Goal: Information Seeking & Learning: Learn about a topic

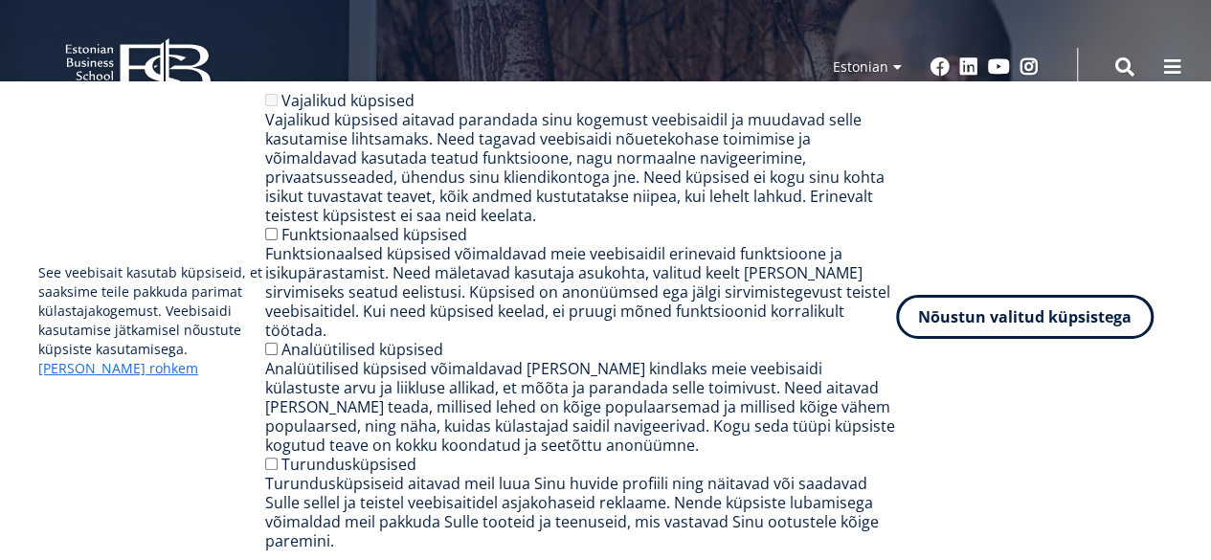
click at [1028, 334] on button "Nõustun valitud küpsistega" at bounding box center [1025, 317] width 258 height 44
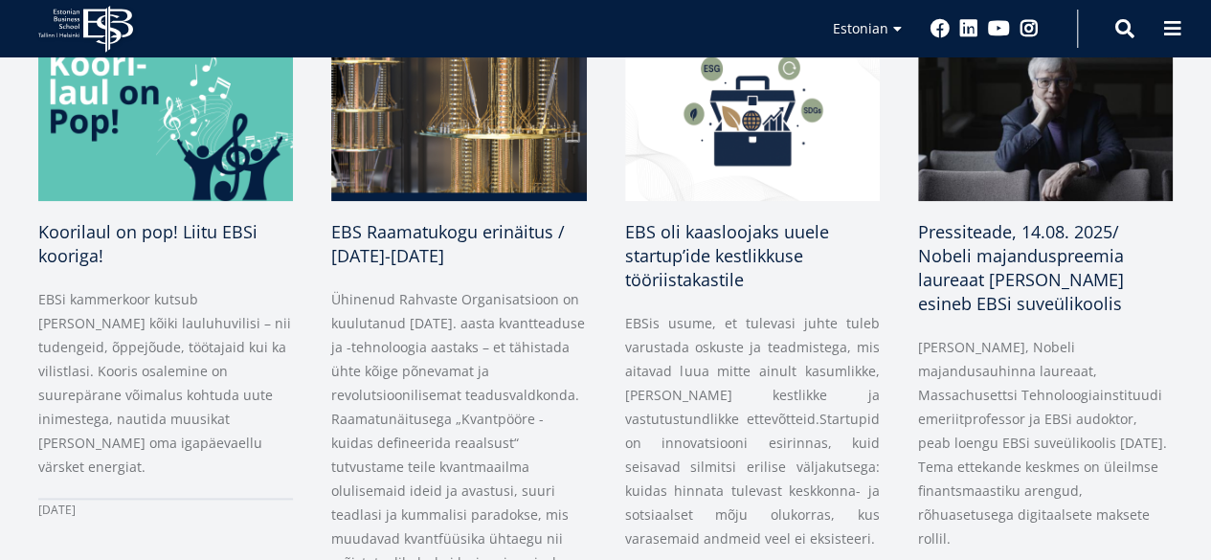
scroll to position [1015, 0]
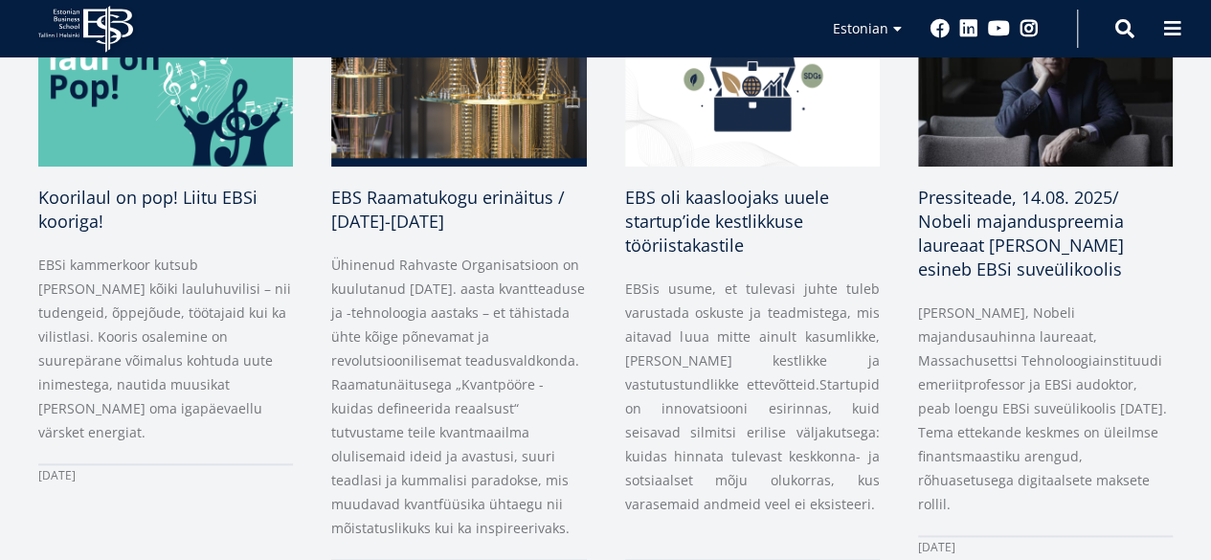
drag, startPoint x: 1220, startPoint y: 56, endPoint x: 1225, endPoint y: 225, distance: 169.6
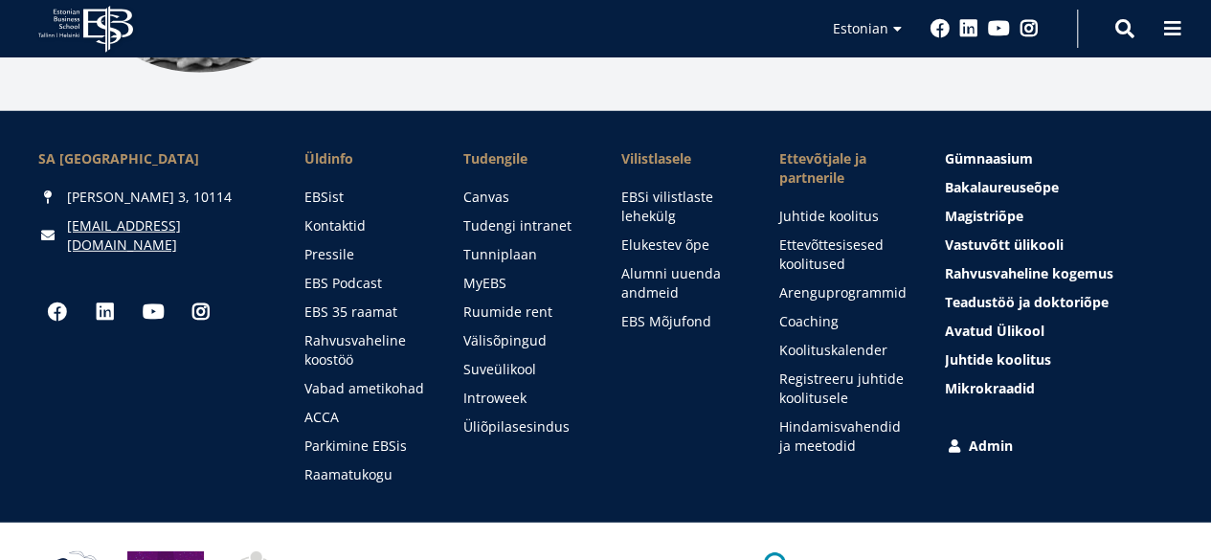
scroll to position [2670, 0]
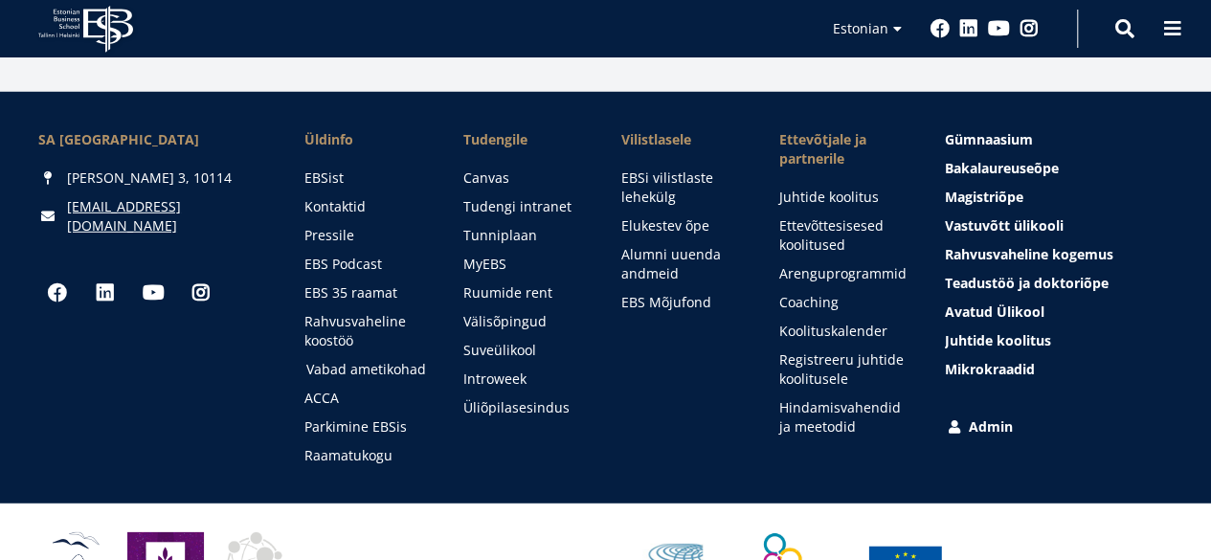
click at [359, 360] on link "Vabad ametikohad" at bounding box center [366, 369] width 120 height 19
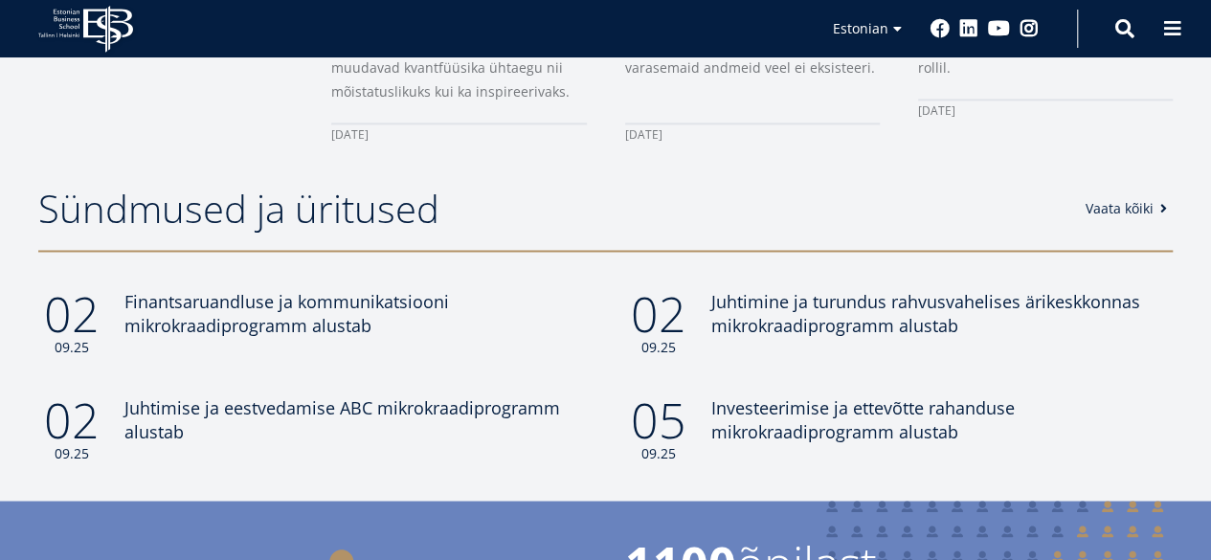
scroll to position [1428, 0]
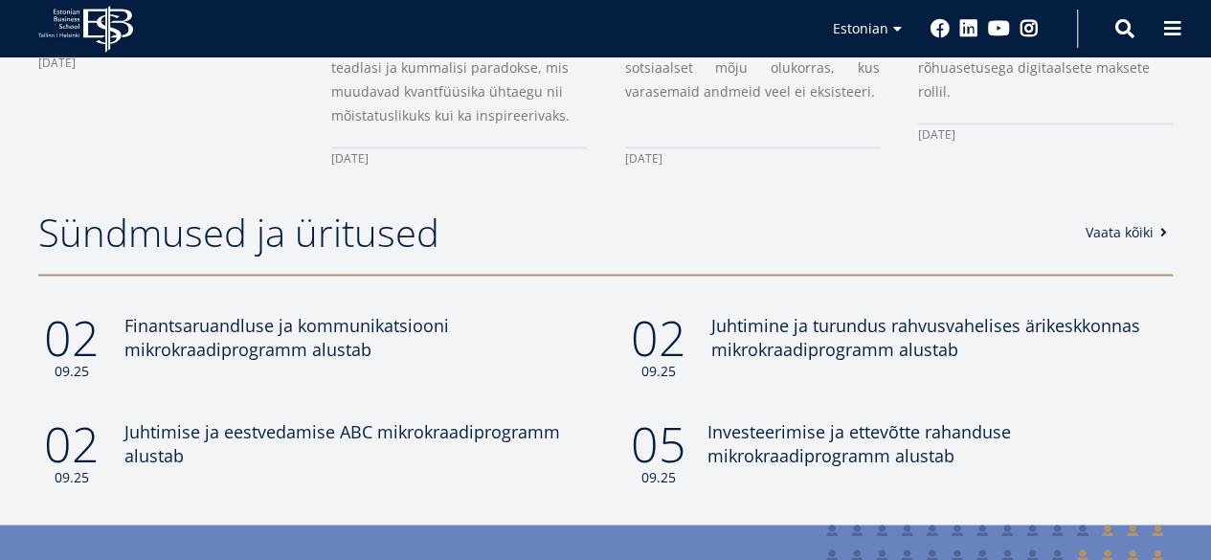
click at [1011, 419] on span "Investeerimise ja ettevõtte rahanduse mikrokraadiprogramm alustab" at bounding box center [860, 442] width 304 height 47
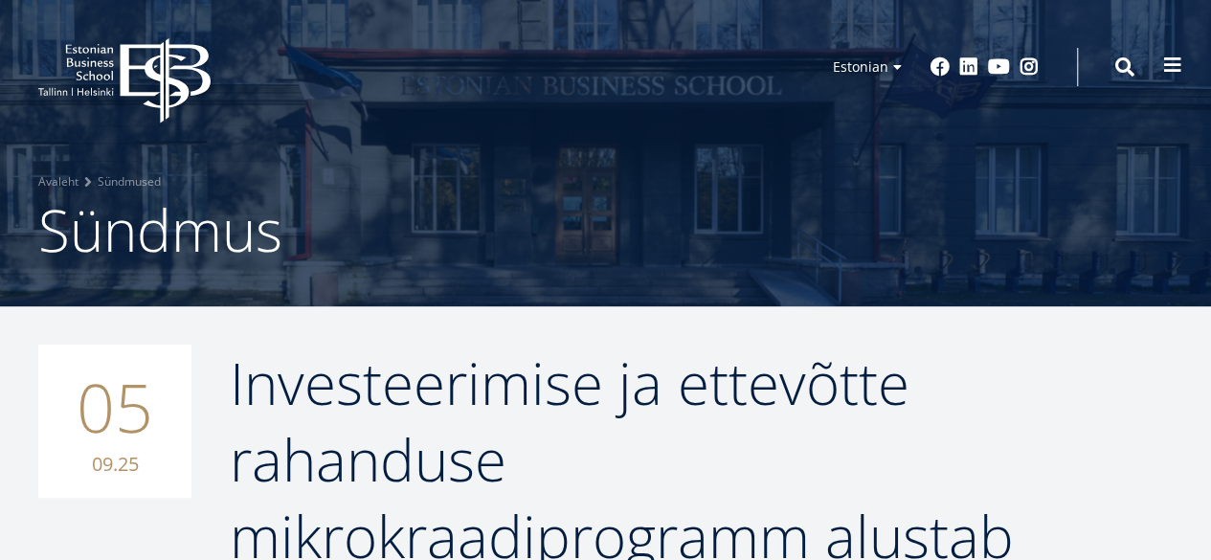
click at [1168, 57] on span at bounding box center [1173, 65] width 19 height 19
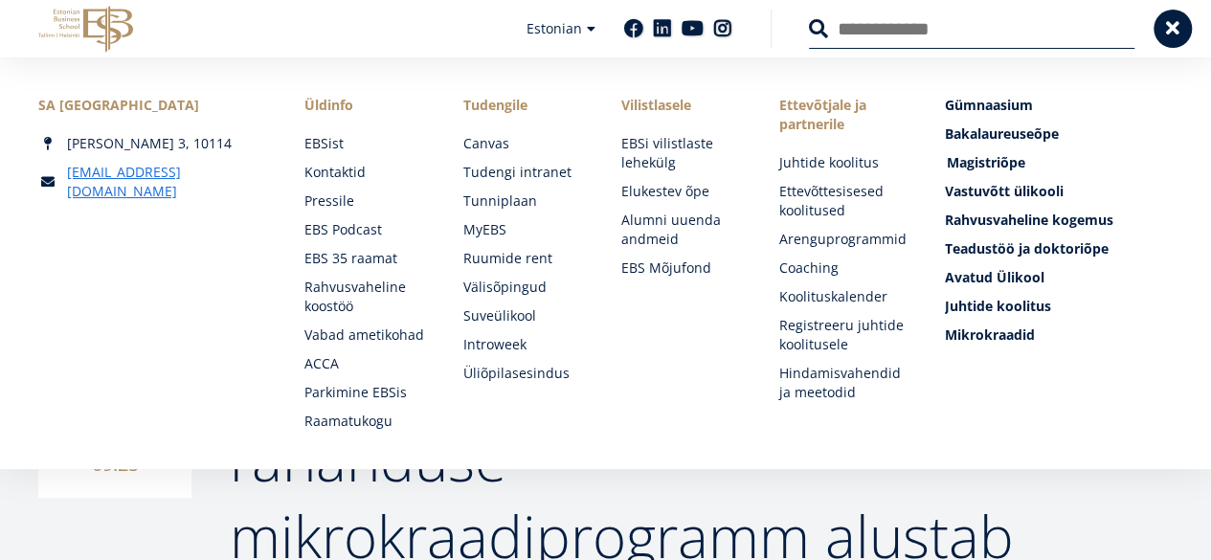
click at [980, 159] on span "Magistriõpe Tutvu ja registreeru" at bounding box center [986, 162] width 79 height 18
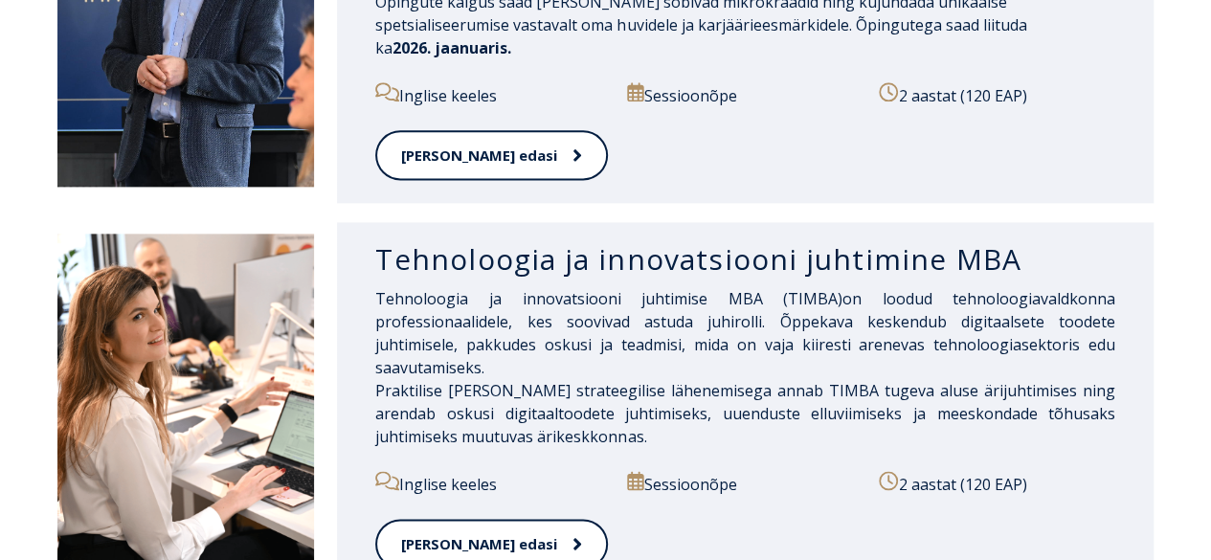
scroll to position [1229, 0]
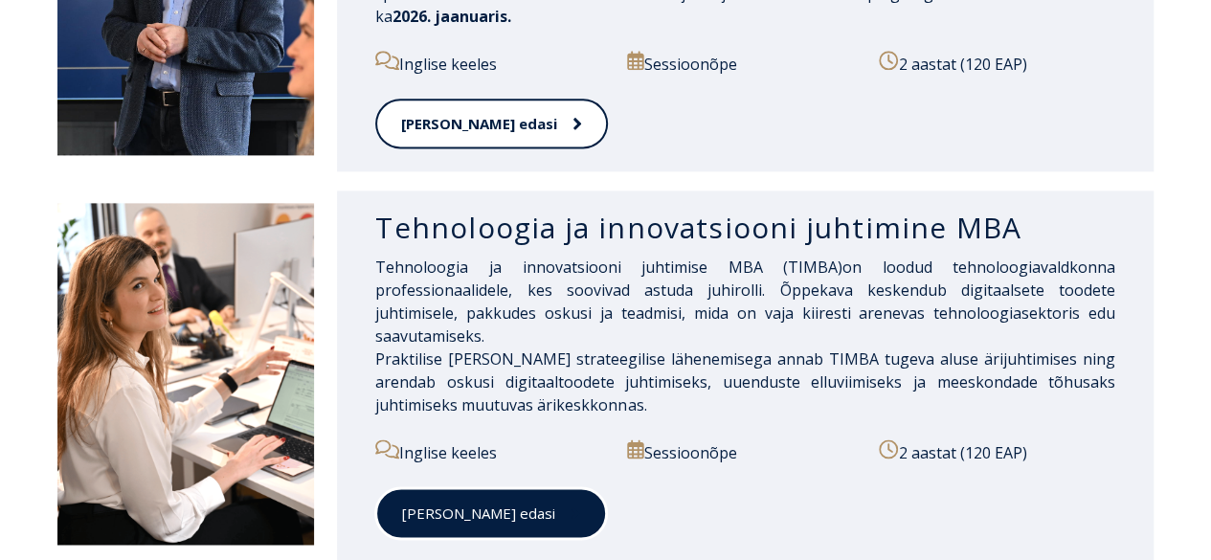
click at [446, 487] on link "Loe edasi" at bounding box center [491, 513] width 232 height 53
